Goal: Information Seeking & Learning: Find specific fact

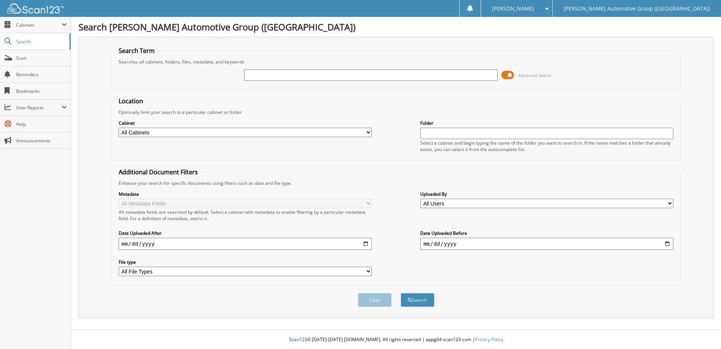
drag, startPoint x: 270, startPoint y: 69, endPoint x: 268, endPoint y: 73, distance: 4.4
click at [269, 69] on div at bounding box center [370, 75] width 253 height 13
click at [267, 73] on input "text" at bounding box center [370, 75] width 253 height 11
type input "343096"
click at [401, 293] on button "Search" at bounding box center [418, 300] width 34 height 14
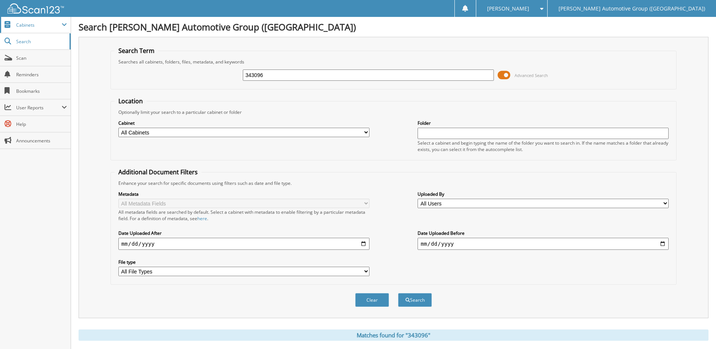
click at [28, 25] on span "Cabinets" at bounding box center [38, 25] width 45 height 6
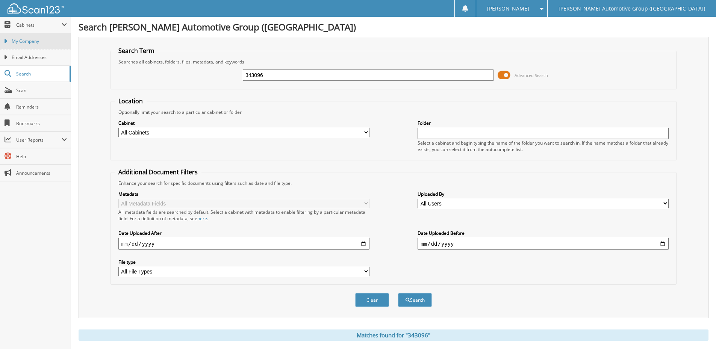
click at [35, 37] on link "My Company" at bounding box center [35, 41] width 71 height 16
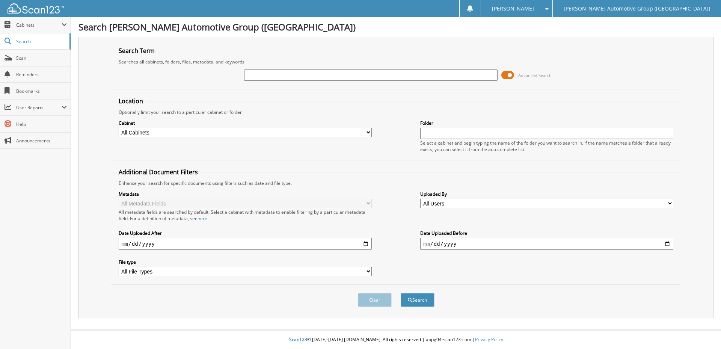
click at [252, 76] on input "text" at bounding box center [370, 75] width 253 height 11
type input "343096"
click at [401, 293] on button "Search" at bounding box center [418, 300] width 34 height 14
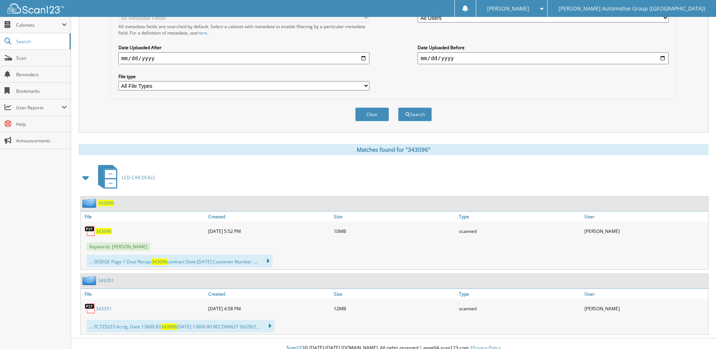
scroll to position [188, 0]
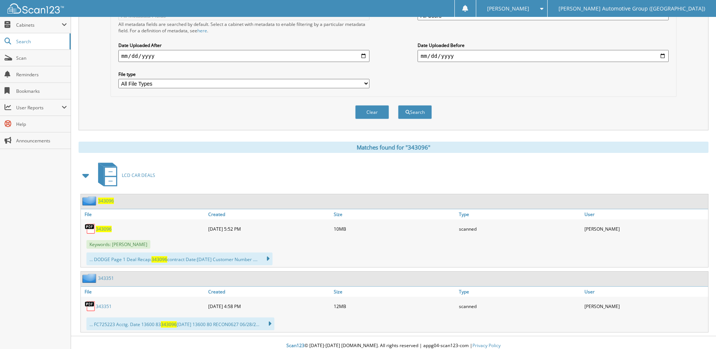
click at [101, 231] on span "343096" at bounding box center [104, 229] width 16 height 6
